Goal: Information Seeking & Learning: Learn about a topic

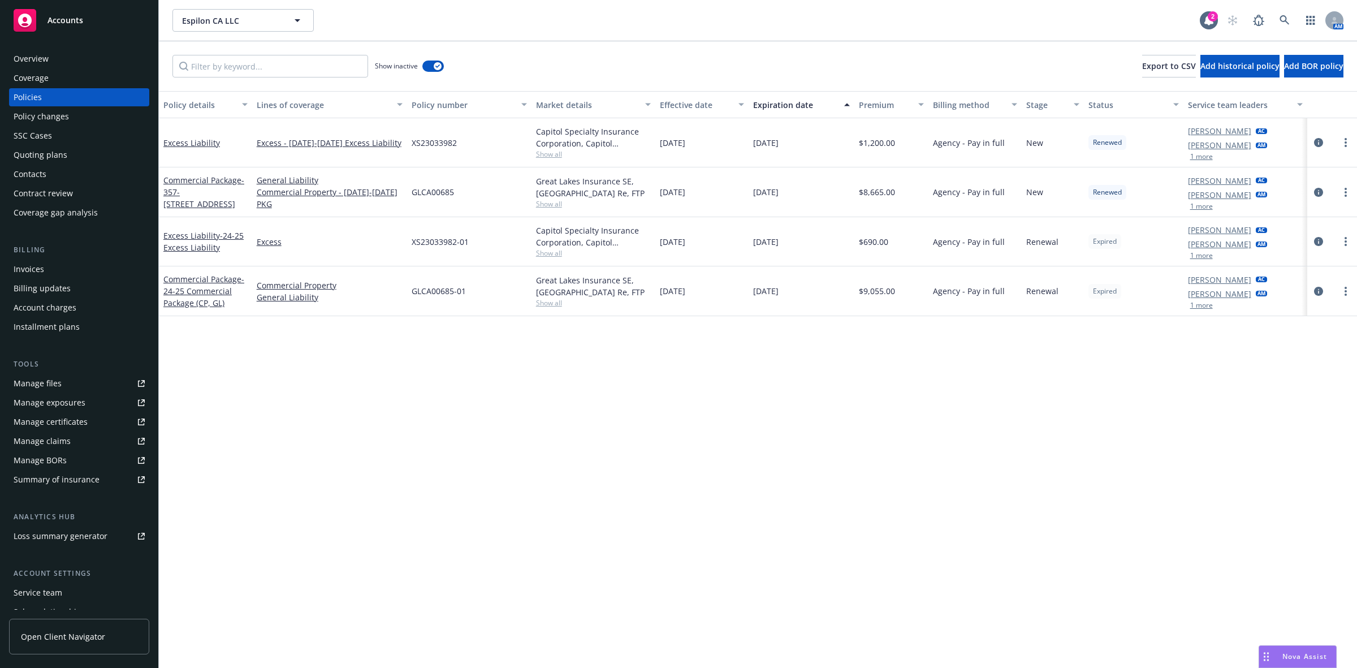
click at [50, 54] on div "Overview" at bounding box center [79, 59] width 131 height 18
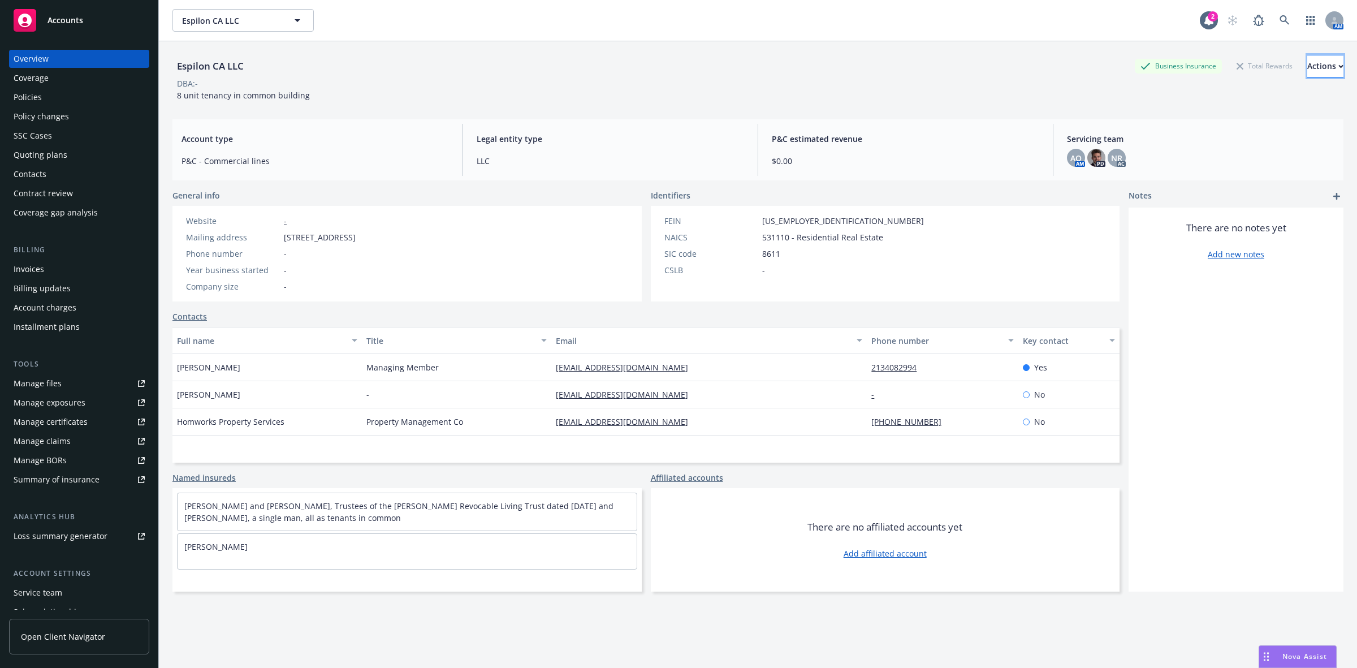
click at [1312, 55] on button "Actions" at bounding box center [1326, 66] width 36 height 23
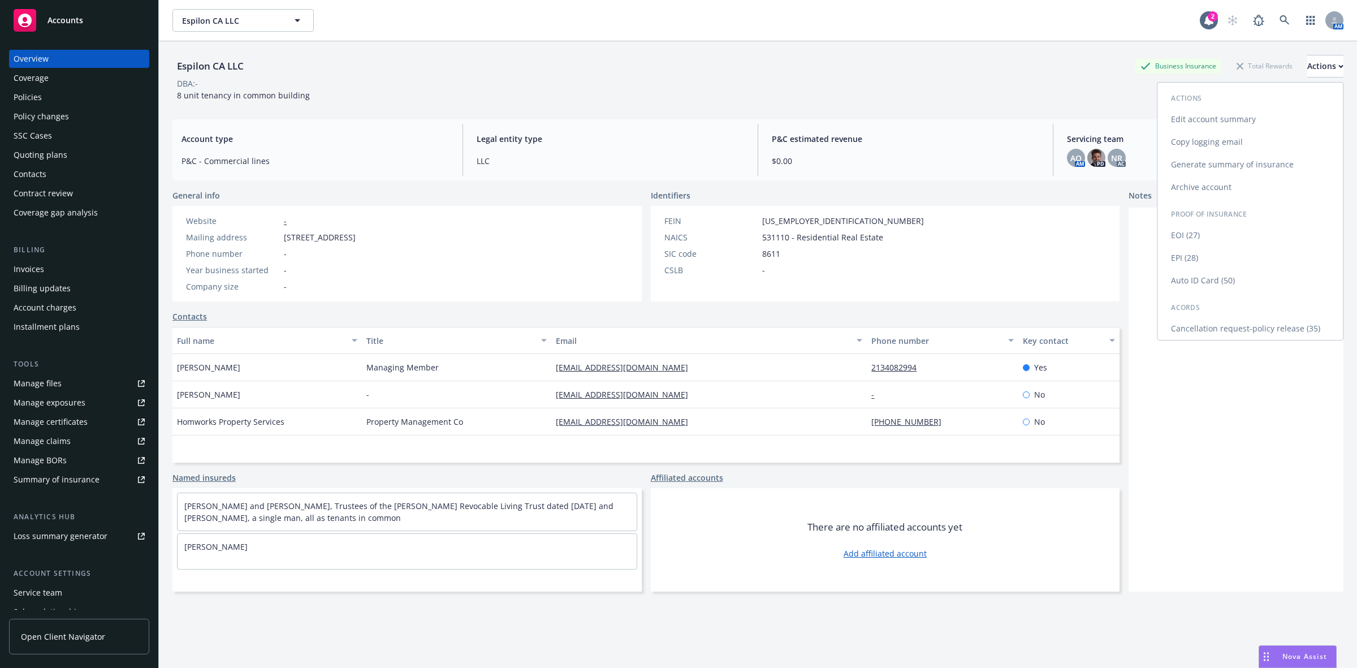
click at [1211, 143] on link "Copy logging email" at bounding box center [1251, 142] width 186 height 23
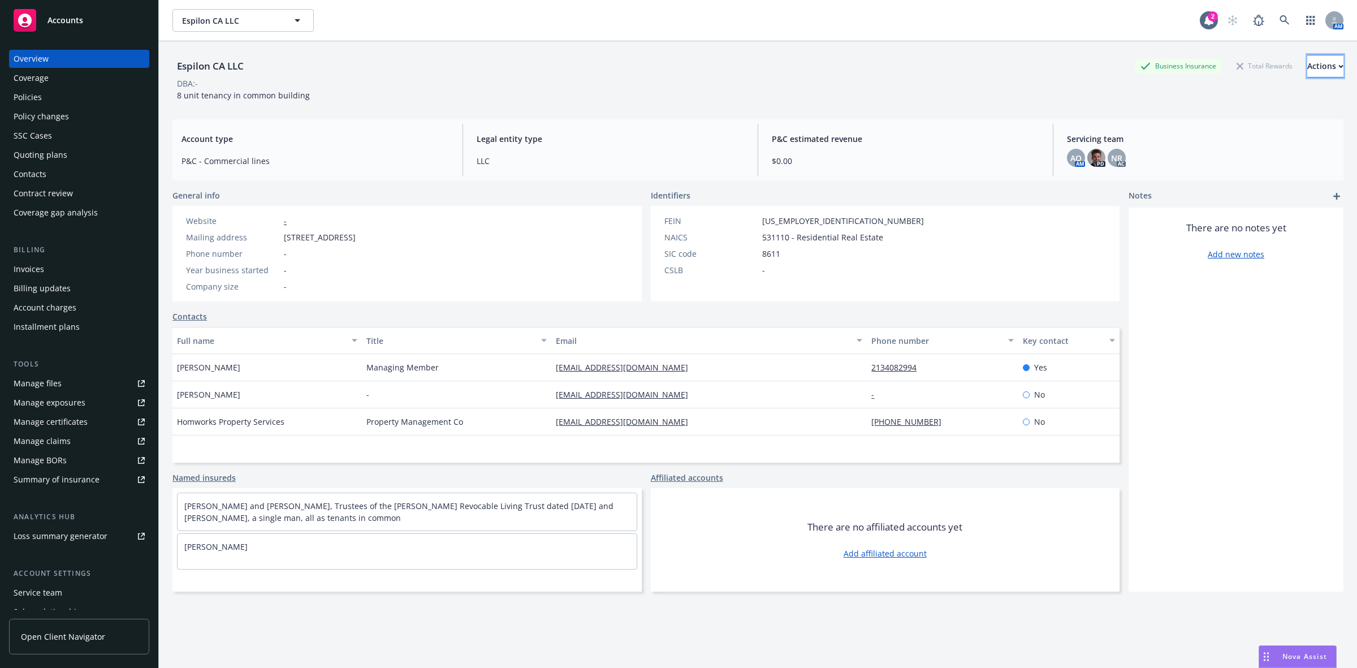
click at [1308, 67] on div "Actions" at bounding box center [1326, 65] width 36 height 21
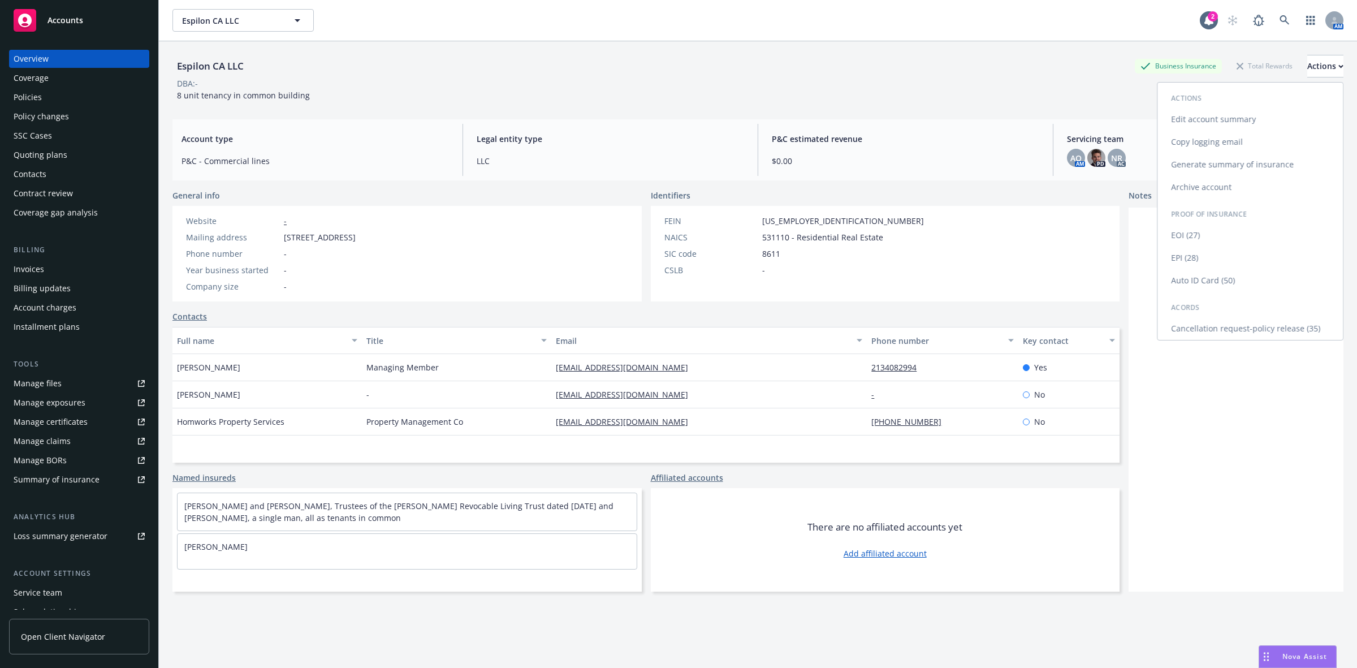
click at [1216, 142] on link "Copy logging email" at bounding box center [1251, 142] width 186 height 23
click at [60, 147] on div "Quoting plans" at bounding box center [41, 155] width 54 height 18
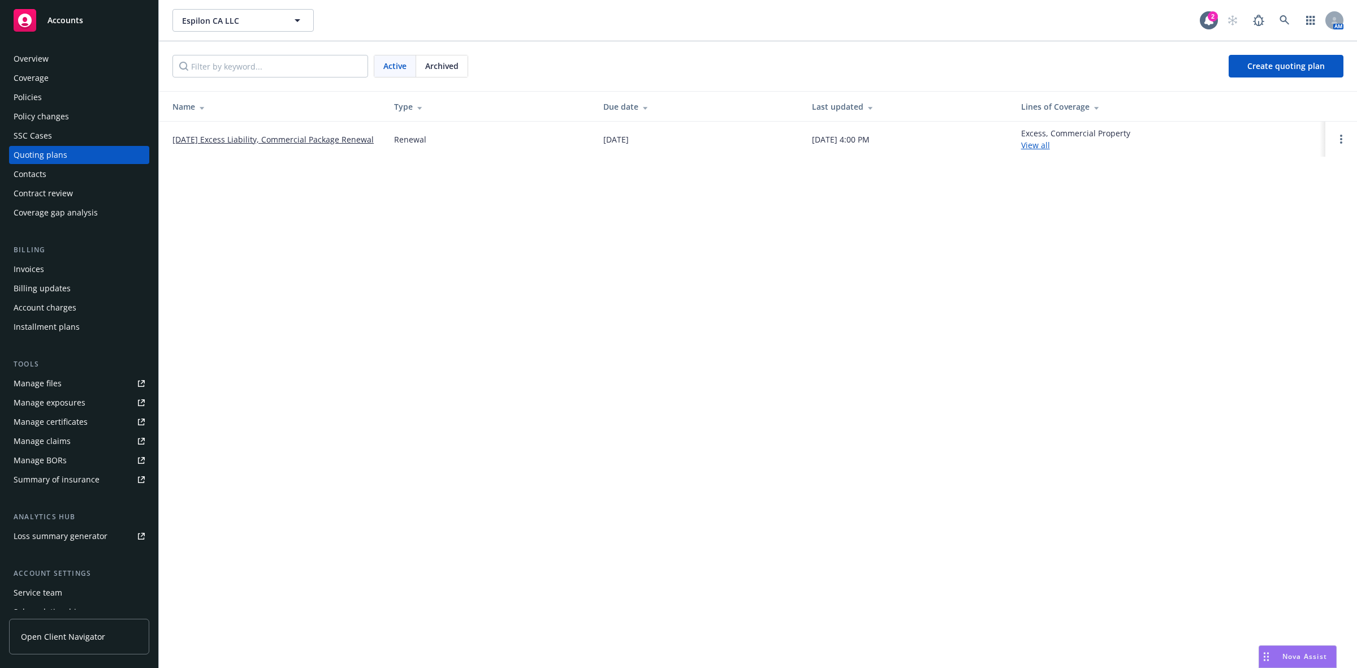
click at [420, 70] on div "Archived" at bounding box center [441, 65] width 51 height 21
click at [230, 174] on link "New Business - August 2023" at bounding box center [215, 175] width 86 height 12
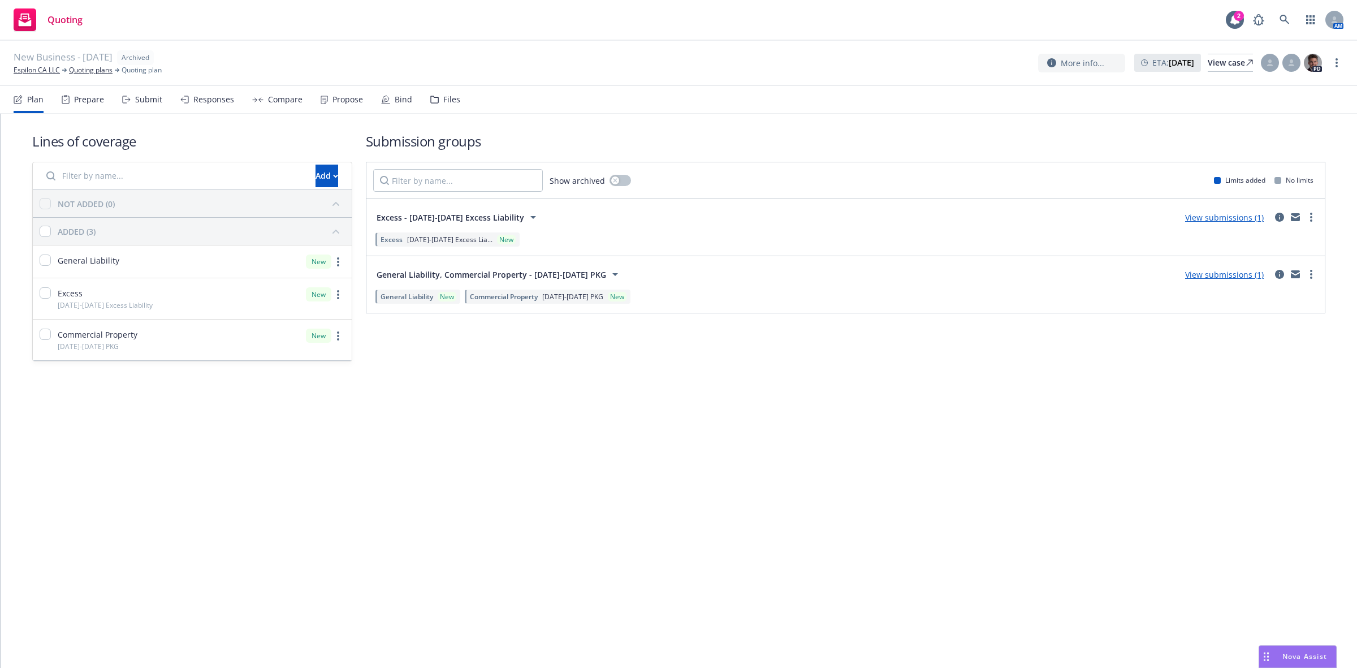
click at [273, 106] on div "Compare" at bounding box center [277, 99] width 50 height 27
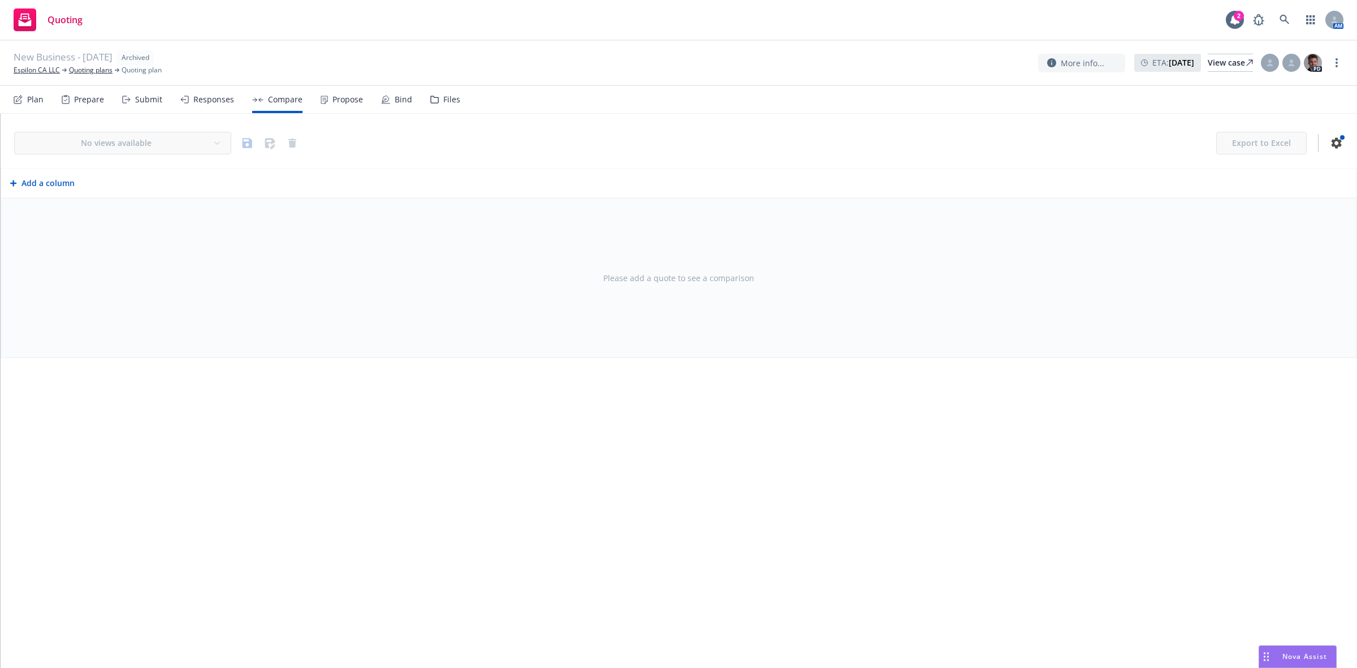
click at [342, 106] on div "Propose" at bounding box center [342, 99] width 42 height 27
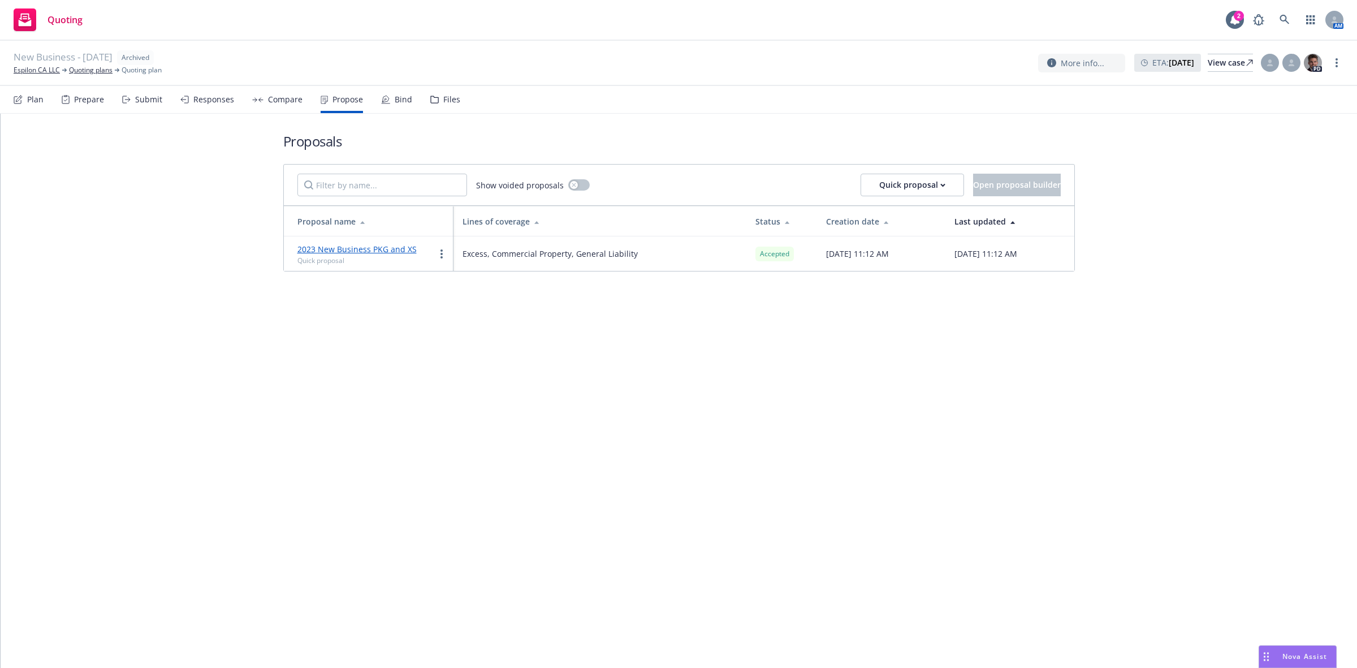
click at [374, 249] on link "2023 New Business PKG and XS" at bounding box center [356, 249] width 119 height 11
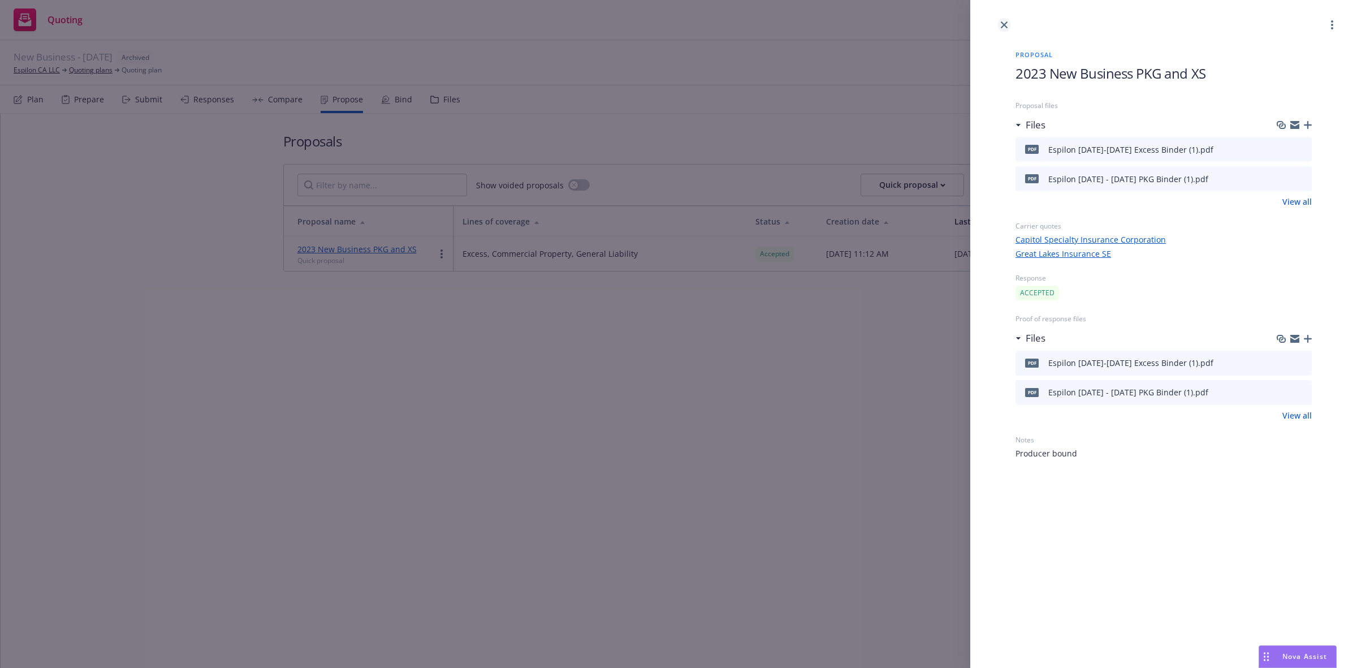
click at [1005, 26] on icon "close" at bounding box center [1004, 24] width 7 height 7
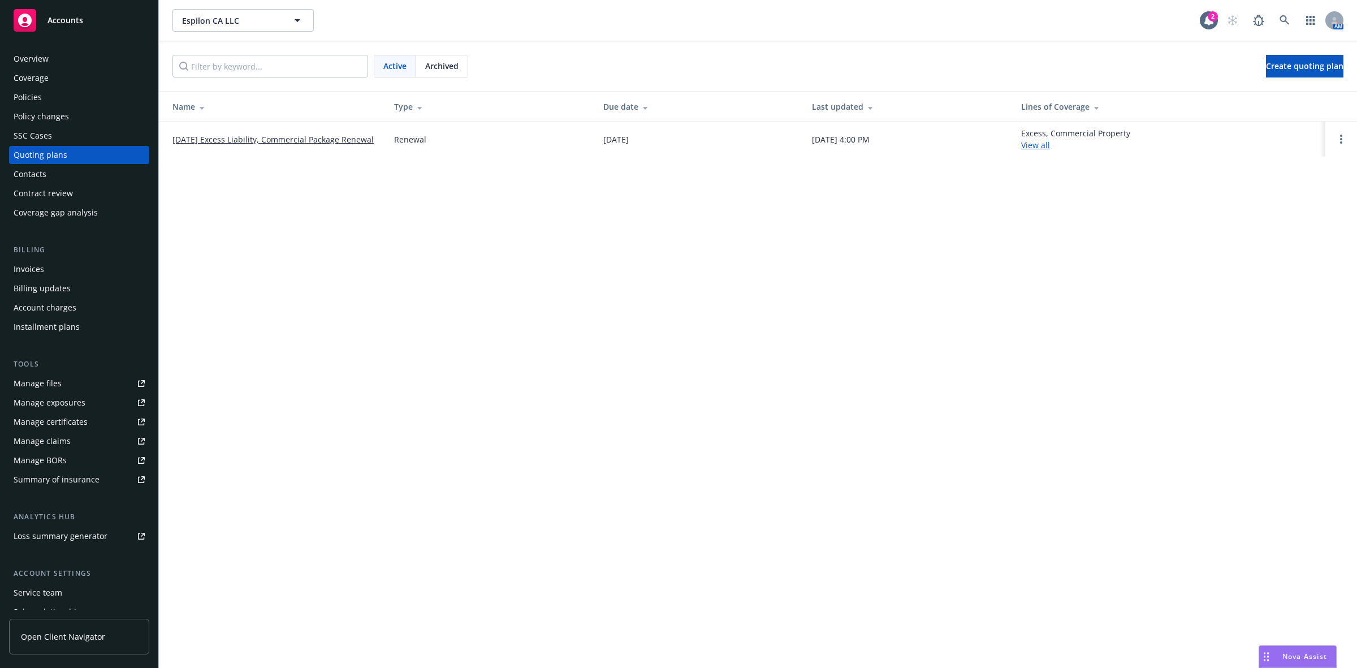
click at [44, 58] on div "Overview" at bounding box center [31, 59] width 35 height 18
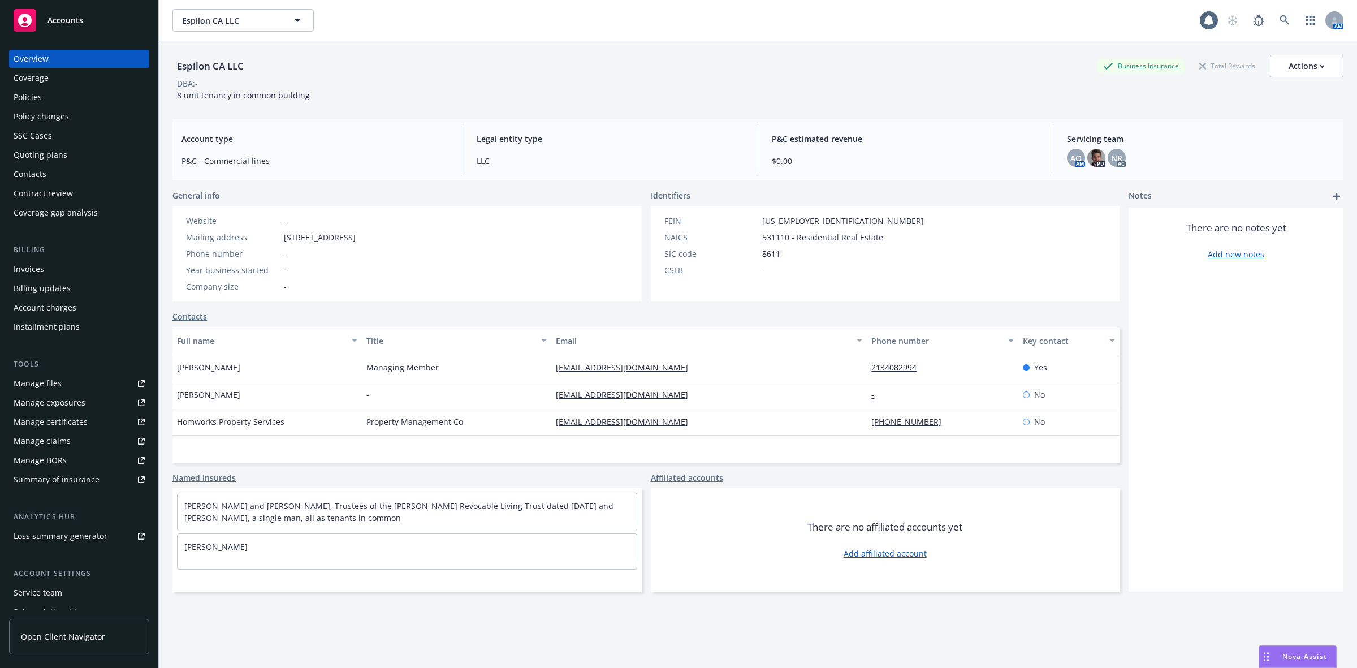
click at [38, 100] on div "Policies" at bounding box center [28, 97] width 28 height 18
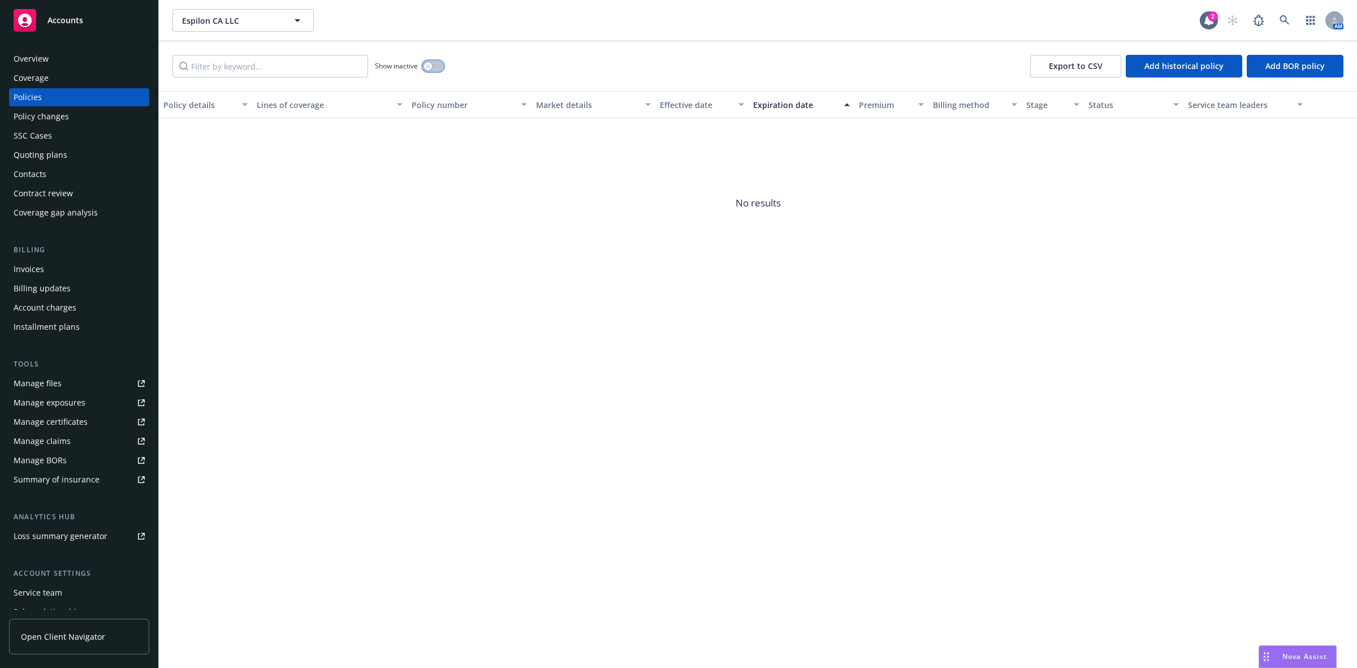
click at [440, 70] on button "button" at bounding box center [432, 66] width 21 height 11
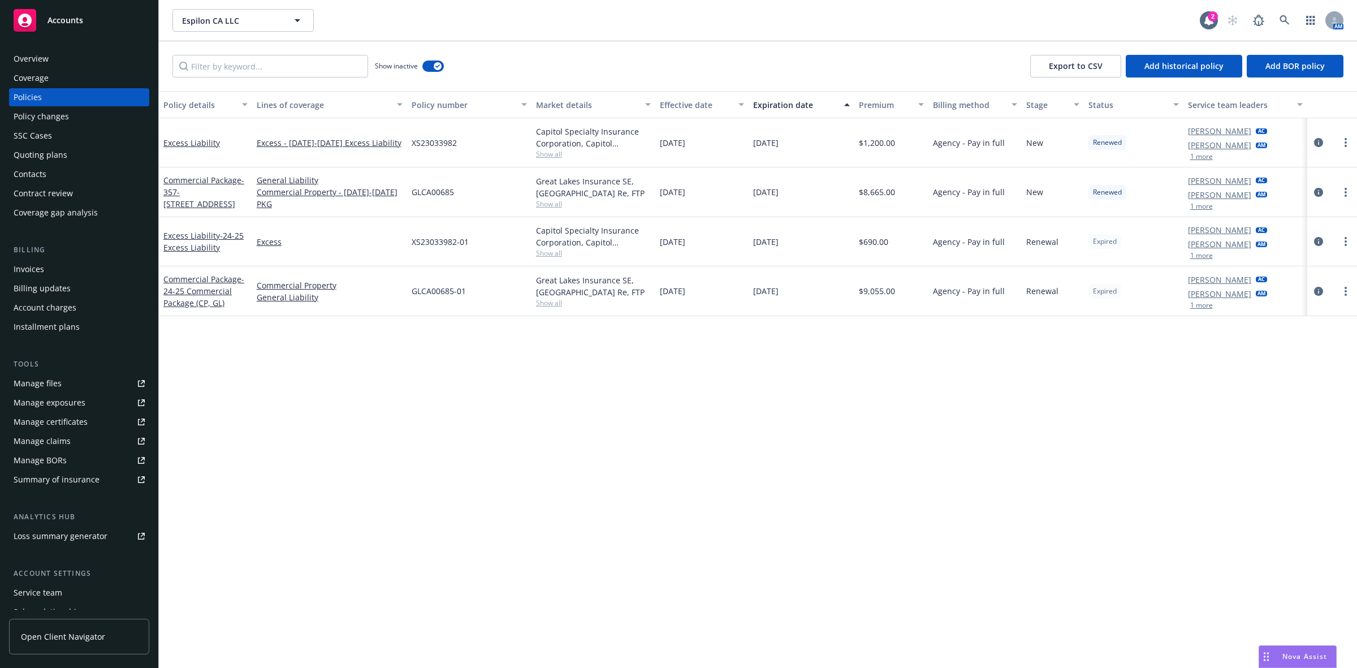
click at [83, 266] on div "Invoices" at bounding box center [79, 269] width 131 height 18
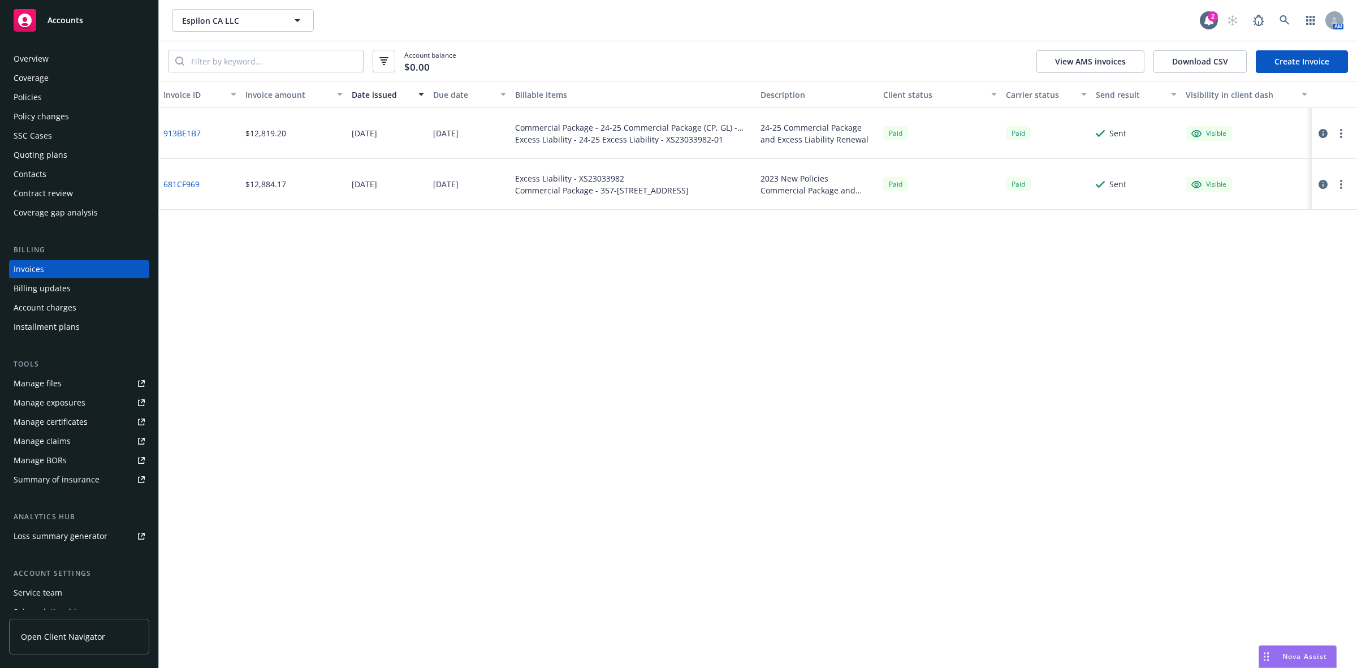
click at [197, 130] on link "913BE1B7" at bounding box center [181, 133] width 37 height 12
click at [44, 154] on div "Quoting plans" at bounding box center [41, 155] width 54 height 18
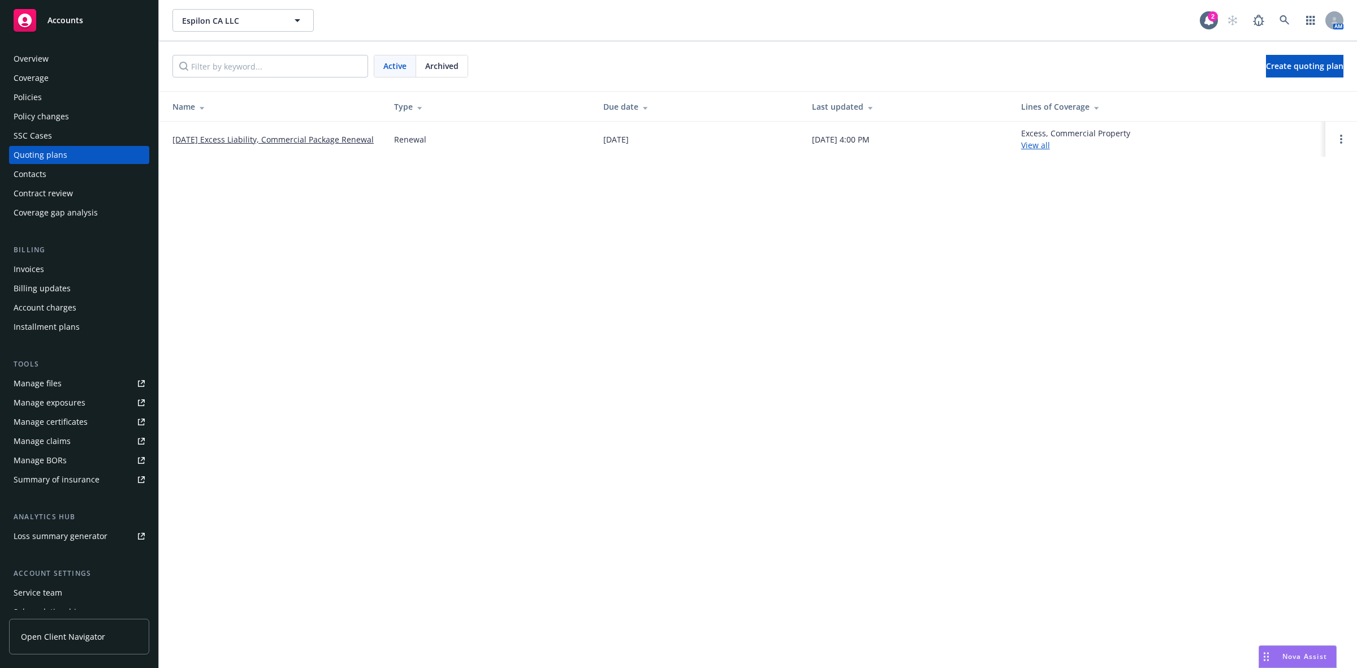
click at [343, 134] on link "08/09/25 Excess Liability, Commercial Package Renewal" at bounding box center [272, 139] width 201 height 12
